Goal: Use online tool/utility: Utilize a website feature to perform a specific function

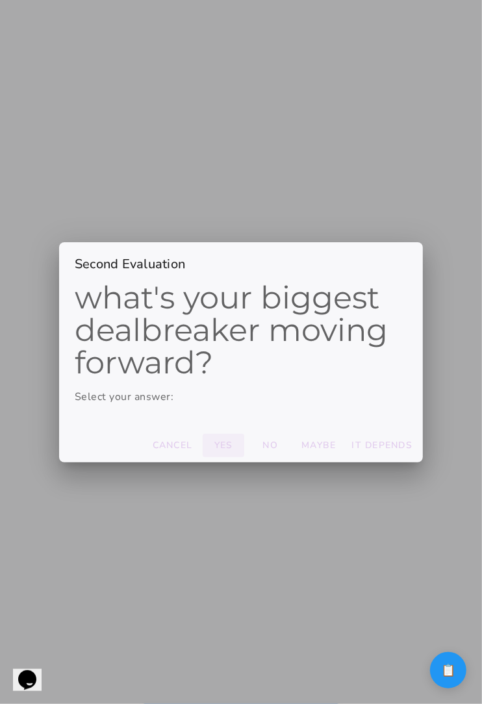
click at [0, 0] on slot "Yes" at bounding box center [0, 0] width 0 height 0
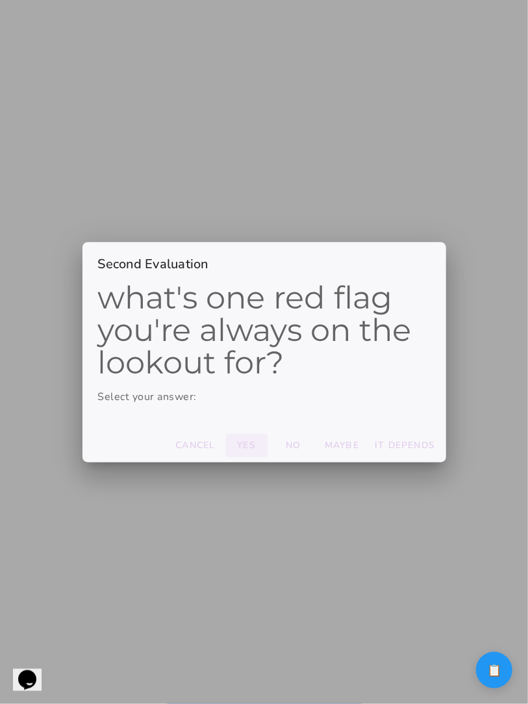
click at [0, 0] on slot "Yes" at bounding box center [0, 0] width 0 height 0
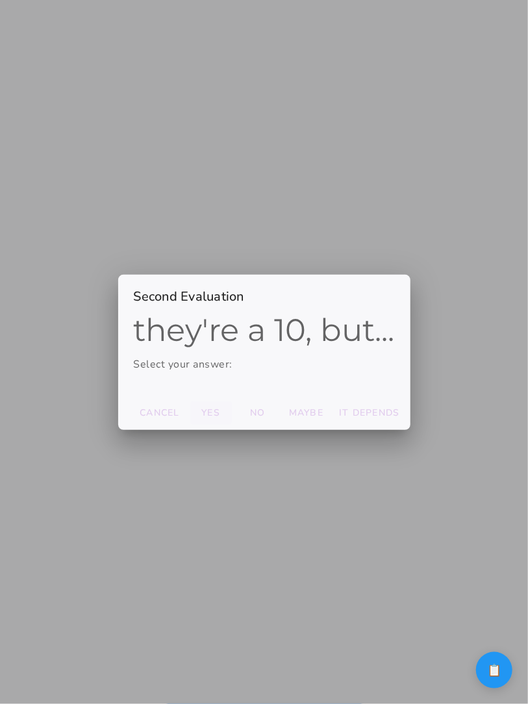
click at [0, 0] on slot "Yes" at bounding box center [0, 0] width 0 height 0
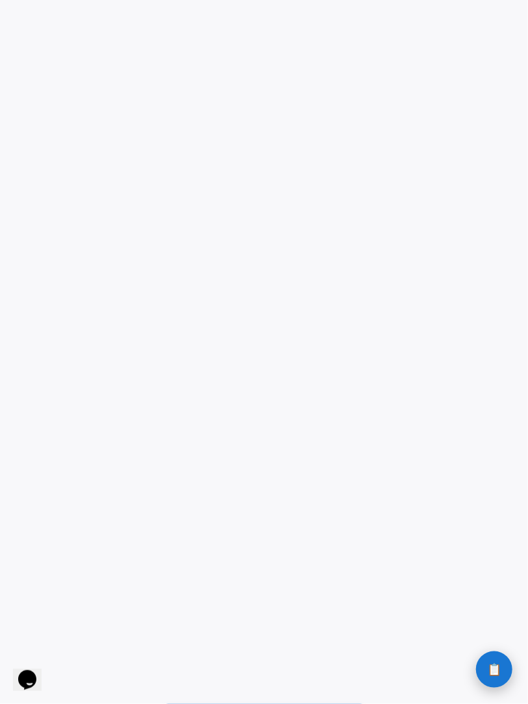
click at [495, 664] on span "📋" at bounding box center [494, 669] width 14 height 12
